Goal: Information Seeking & Learning: Learn about a topic

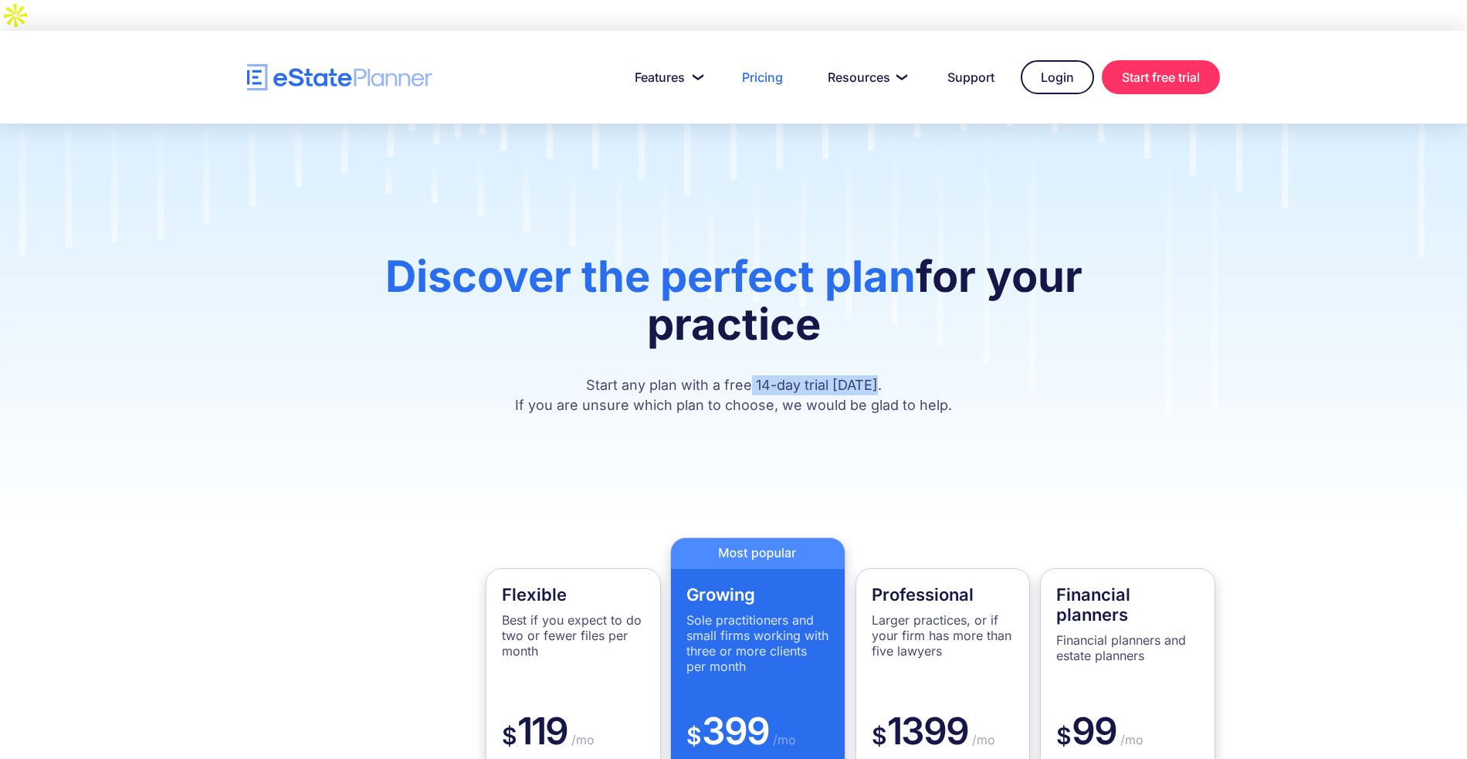
drag, startPoint x: 888, startPoint y: 357, endPoint x: 757, endPoint y: 364, distance: 131.4
click at [757, 375] on p "Start any plan with a free 14-day trial today. If you are unsure which plan to …" at bounding box center [734, 395] width 834 height 40
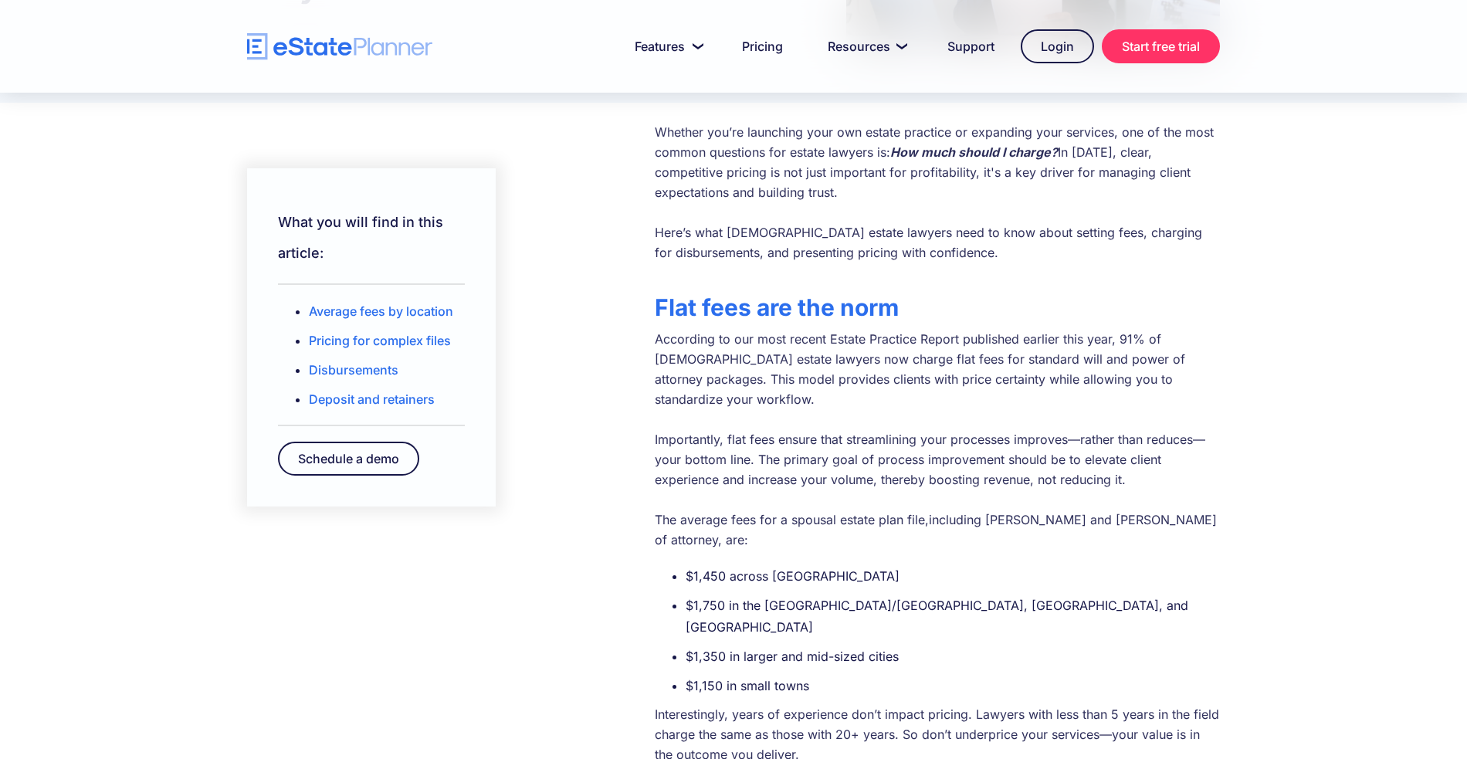
scroll to position [361, 0]
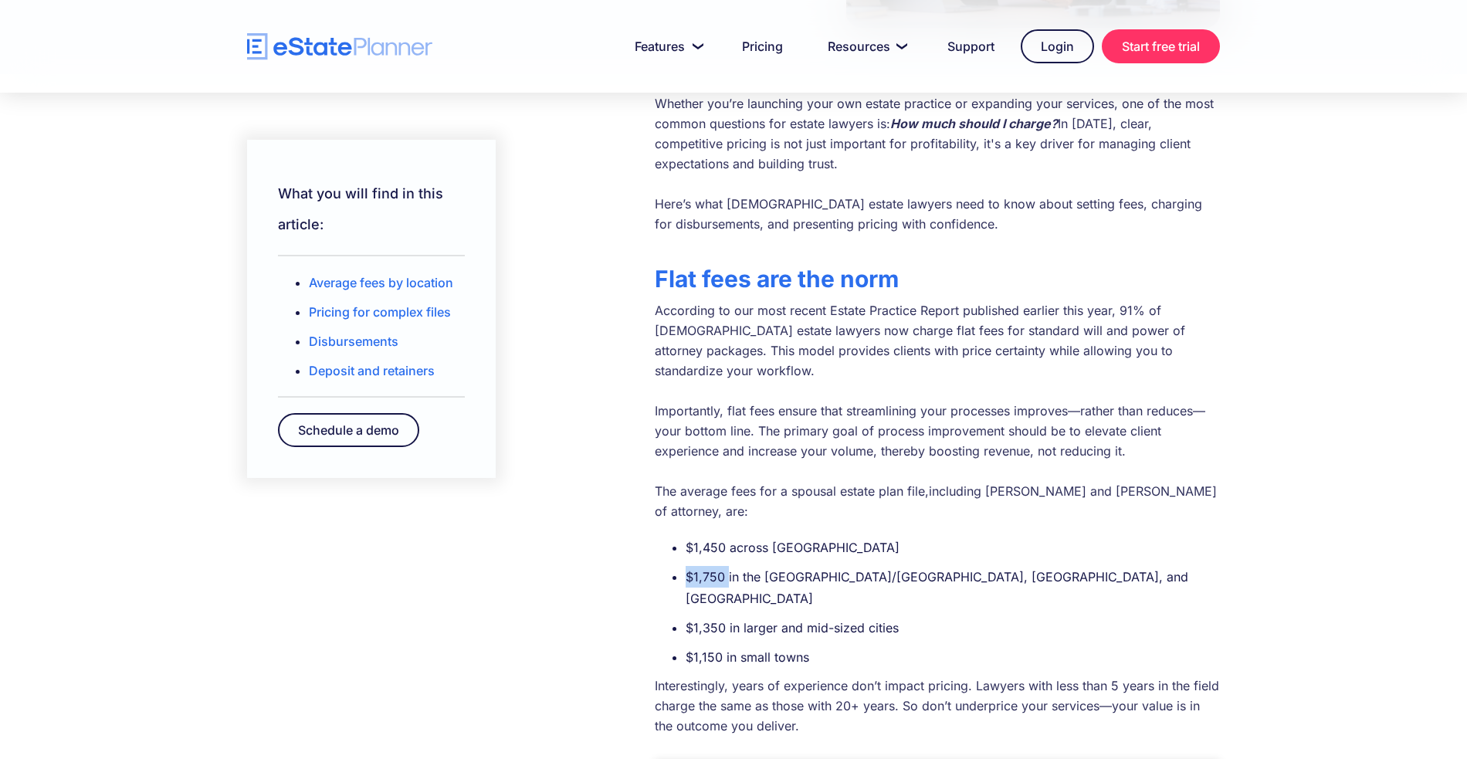
drag, startPoint x: 688, startPoint y: 505, endPoint x: 727, endPoint y: 504, distance: 39.4
click at [727, 566] on li "$1,750 in the Toronto/GTA, Metro Vancouver, and Calgary" at bounding box center [953, 587] width 534 height 43
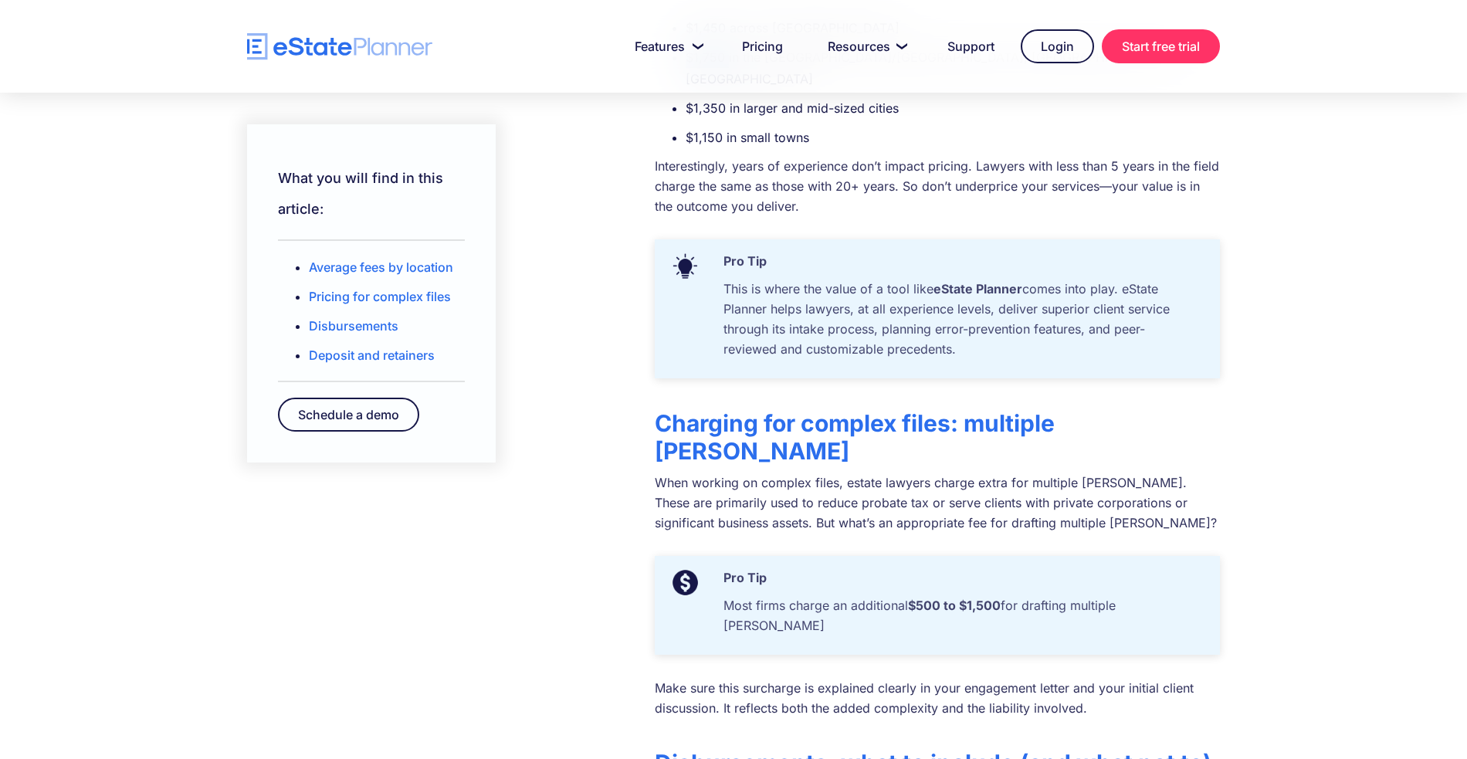
scroll to position [881, 0]
drag, startPoint x: 919, startPoint y: 485, endPoint x: 1006, endPoint y: 484, distance: 87.3
click at [1006, 595] on p "Most firms charge an additional $500 to $1,500 for drafting multiple wills" at bounding box center [960, 619] width 489 height 48
drag, startPoint x: 1155, startPoint y: 484, endPoint x: 1078, endPoint y: 486, distance: 77.2
click at [1078, 595] on p "Most firms charge an additional $500 to $1,500 for drafting multiple wills" at bounding box center [960, 619] width 489 height 48
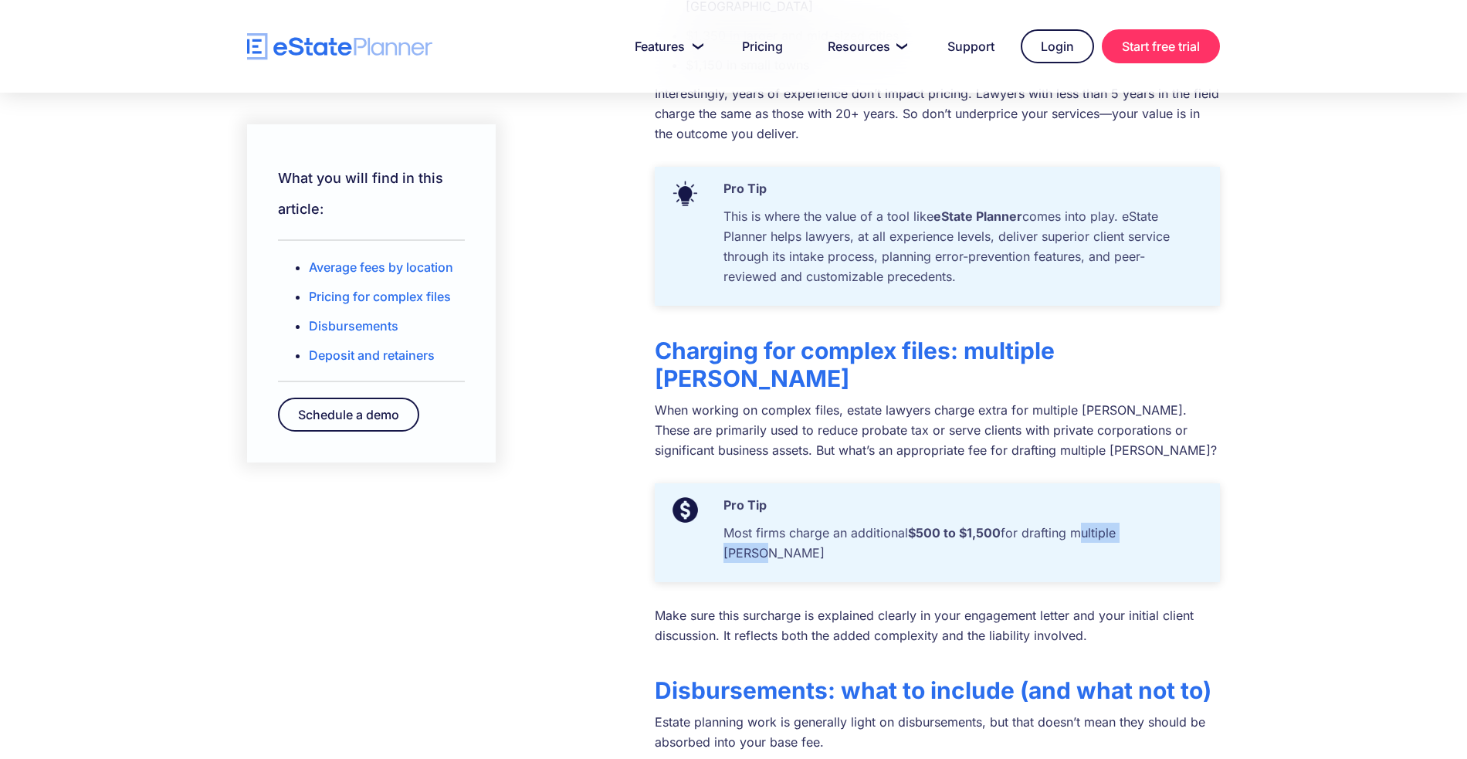
scroll to position [956, 0]
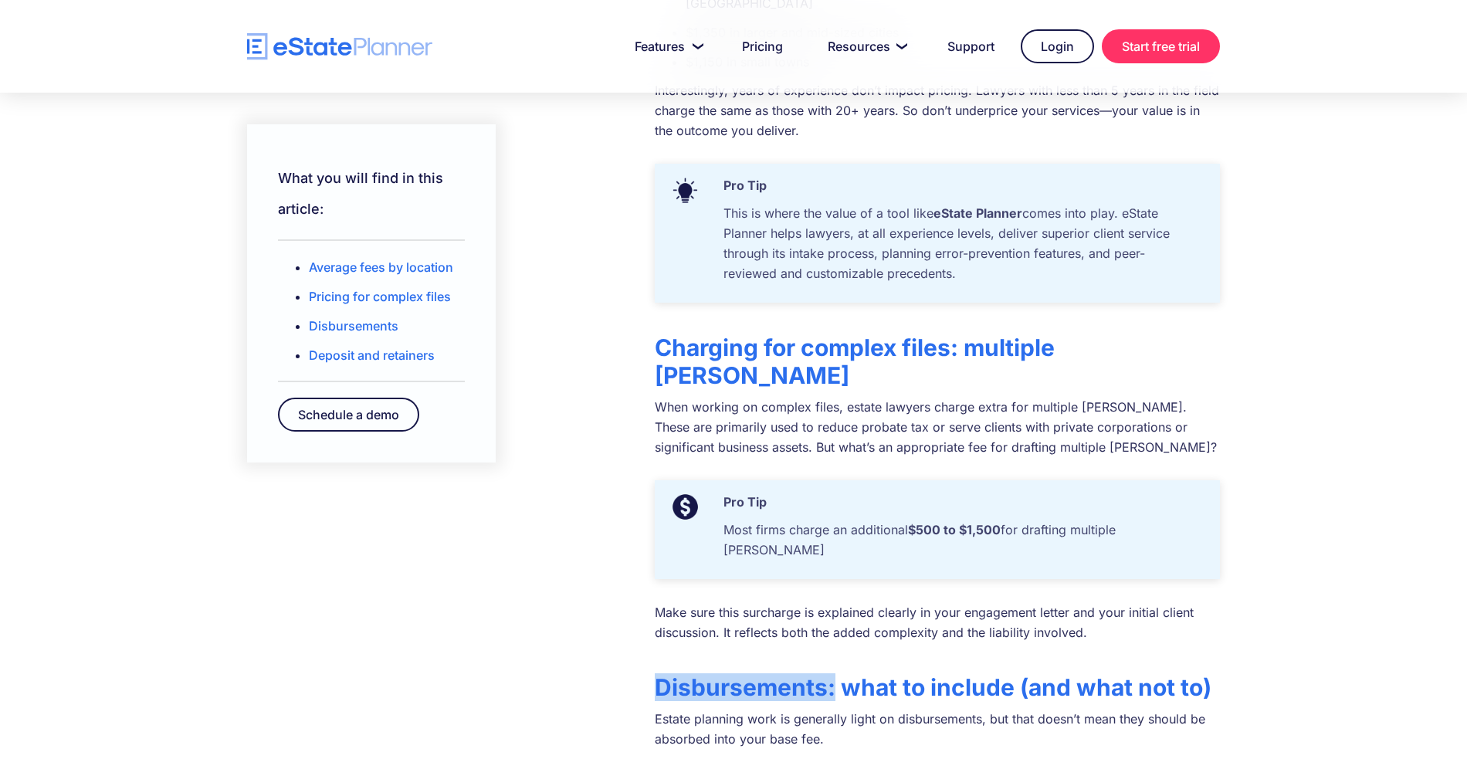
drag, startPoint x: 652, startPoint y: 540, endPoint x: 835, endPoint y: 545, distance: 182.3
click at [835, 545] on div "What you will find in this article: Average fees by location Pricing for comple…" at bounding box center [733, 723] width 1019 height 2450
click at [1350, 517] on div "What you will find in this article: Average fees by location Pricing for comple…" at bounding box center [733, 742] width 1467 height 2527
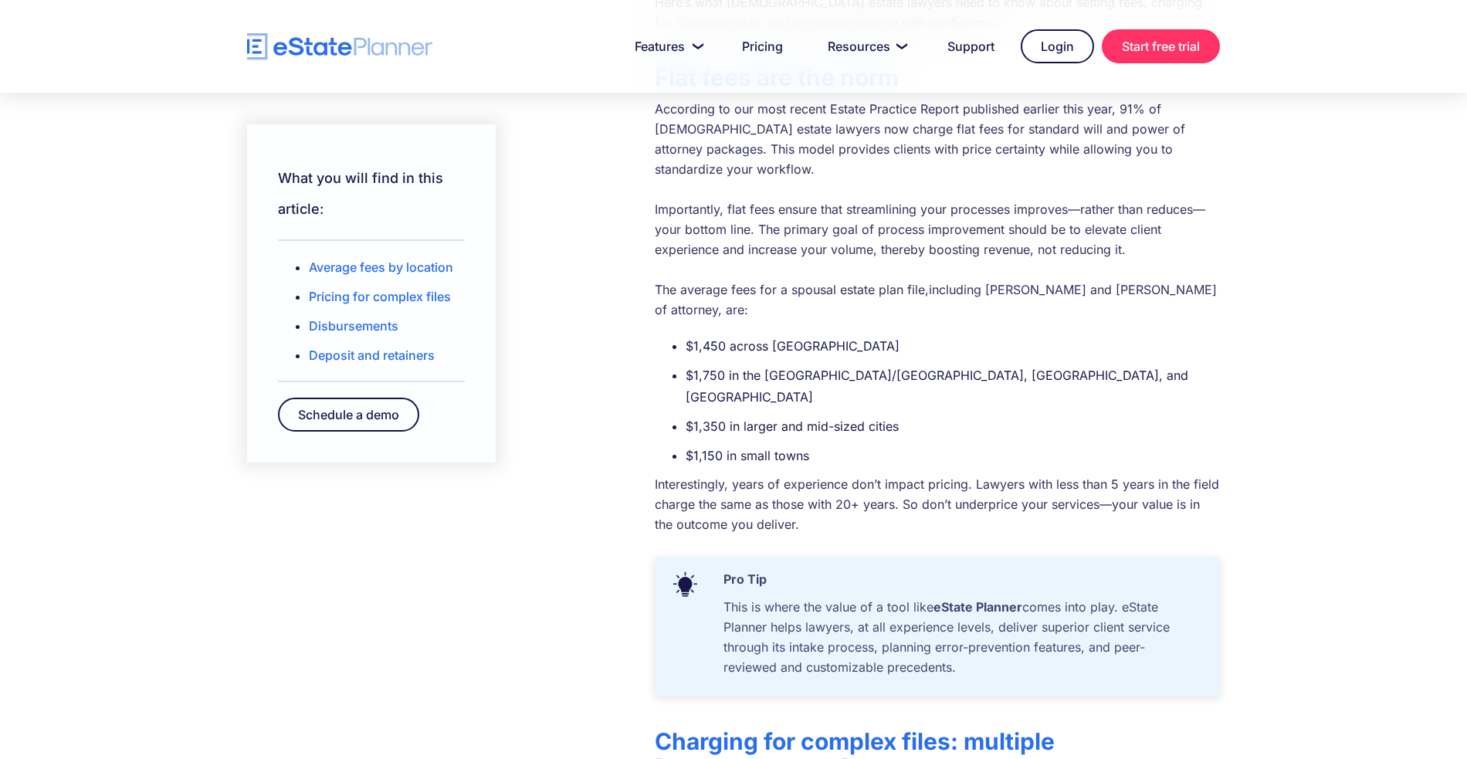
scroll to position [556, 0]
